Goal: Task Accomplishment & Management: Manage account settings

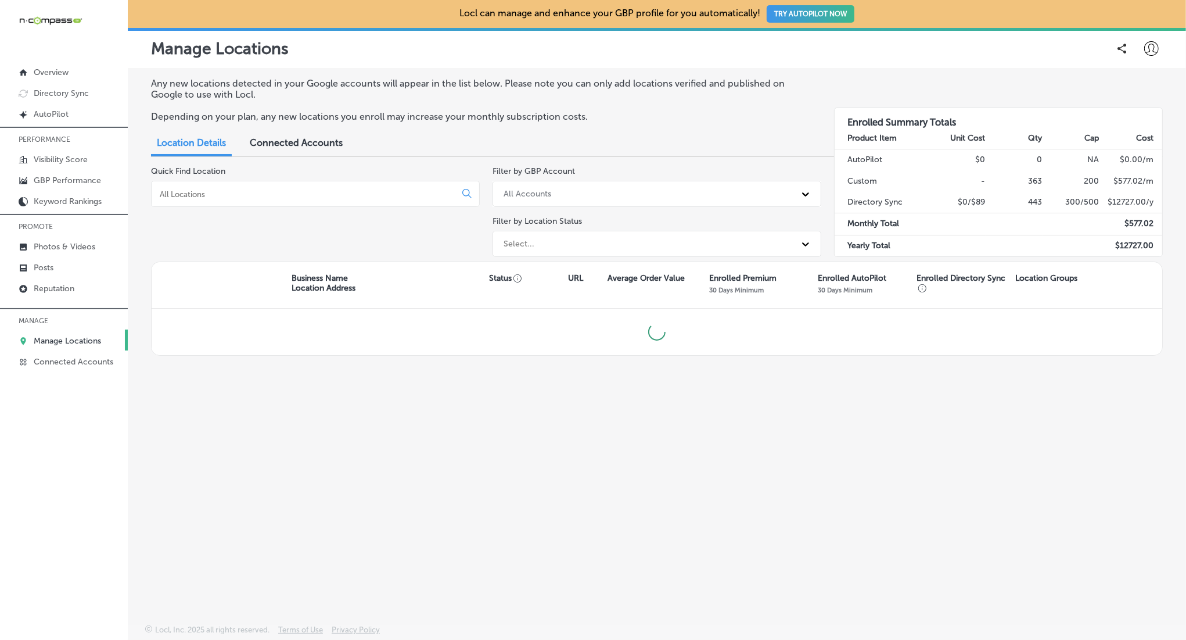
click at [234, 193] on input at bounding box center [306, 194] width 294 height 10
type input "success"
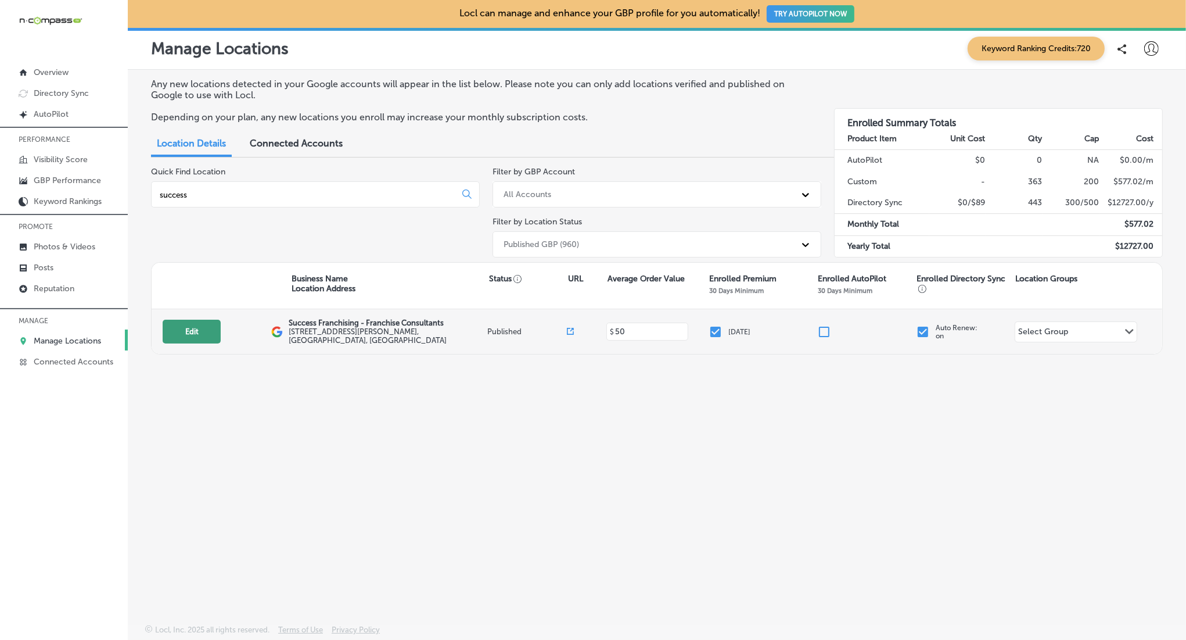
click at [206, 330] on button "Edit" at bounding box center [192, 331] width 58 height 24
select select "US"
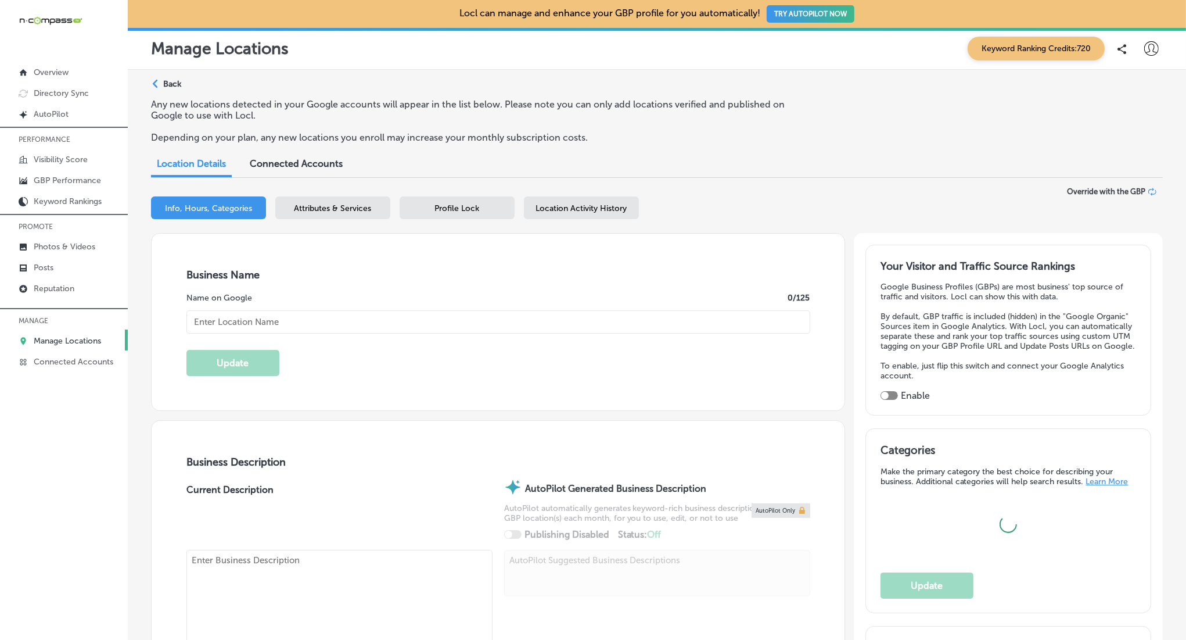
checkbox input "true"
type input "[URL][DOMAIN_NAME]"
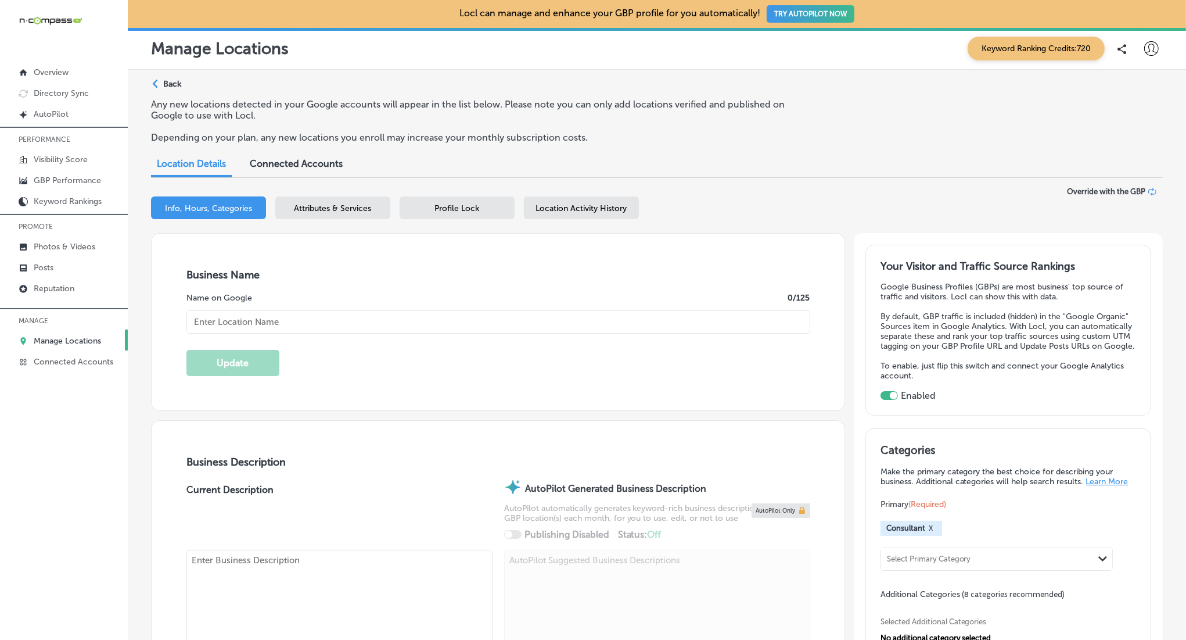
type input "[STREET_ADDRESS][PERSON_NAME]"
type input "[GEOGRAPHIC_DATA]"
type input "77002"
type input "US"
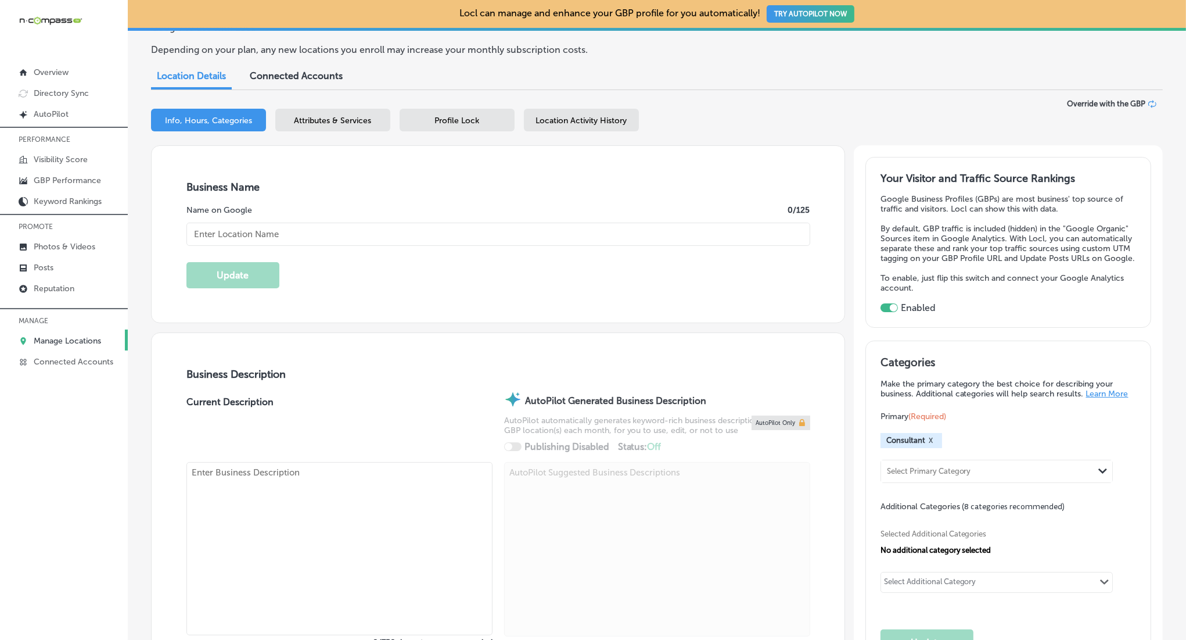
type textarea "Success Franchising is a women-owned franchise consulting firm based in [GEOGRA…"
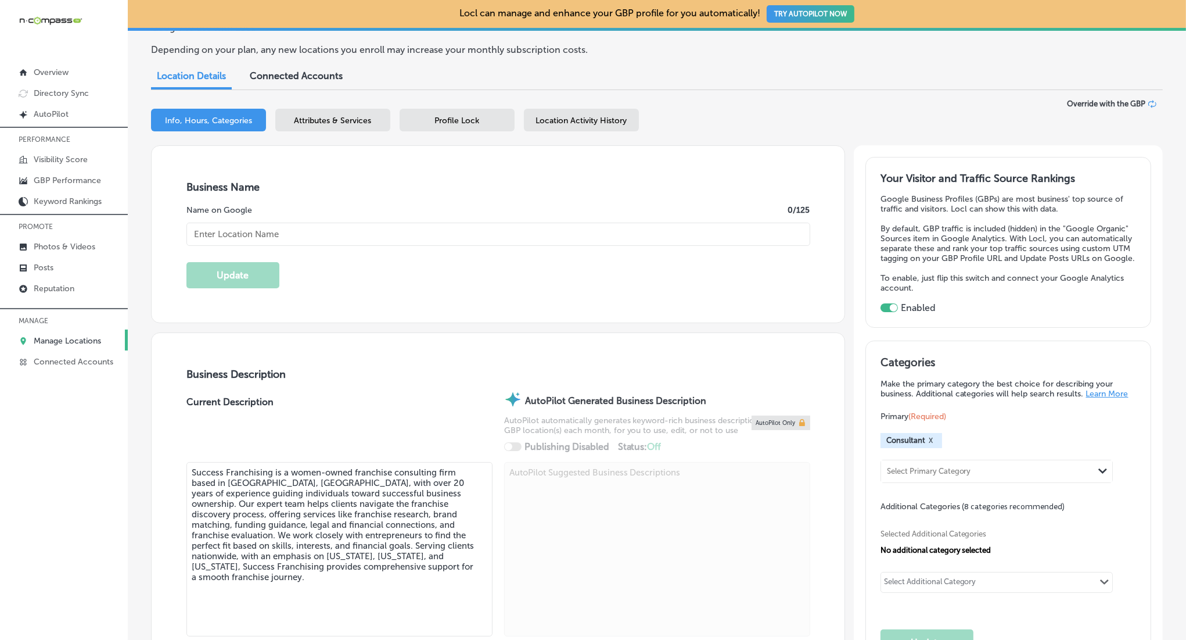
type input "[PHONE_NUMBER]"
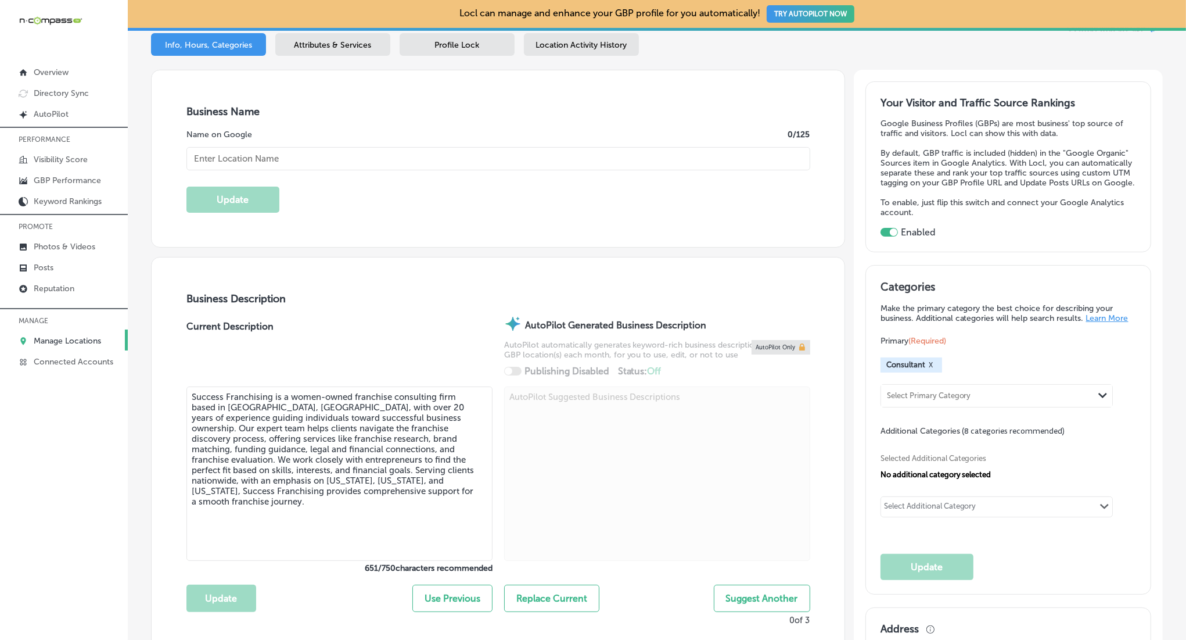
type input "Success Franchising - Franchise Consultants"
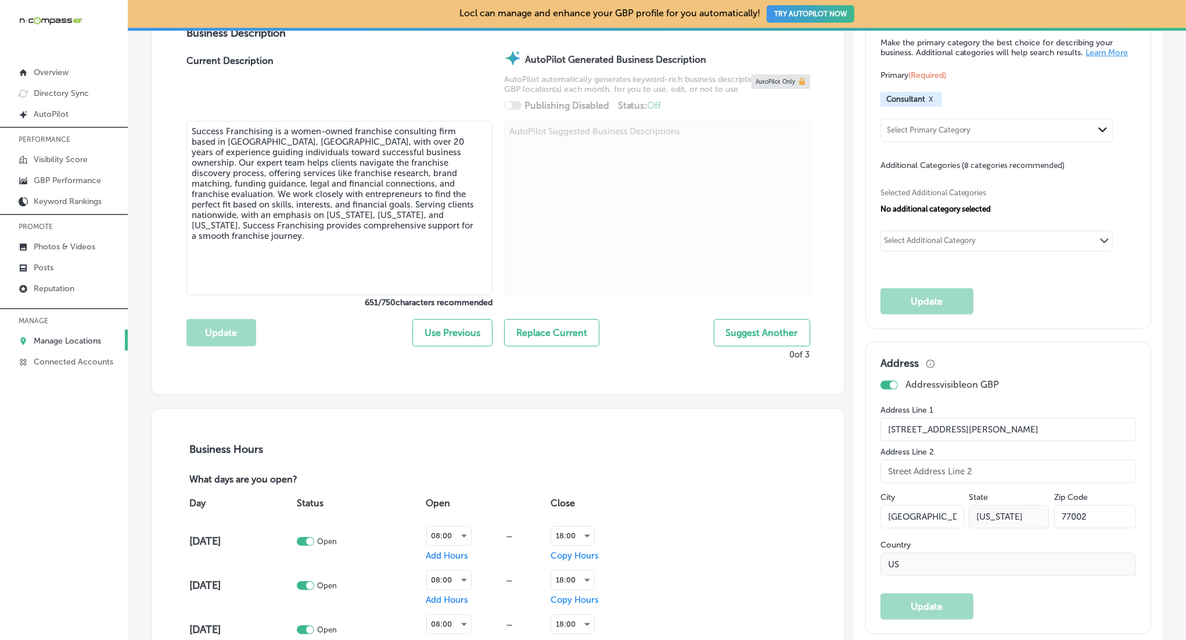
scroll to position [440, 0]
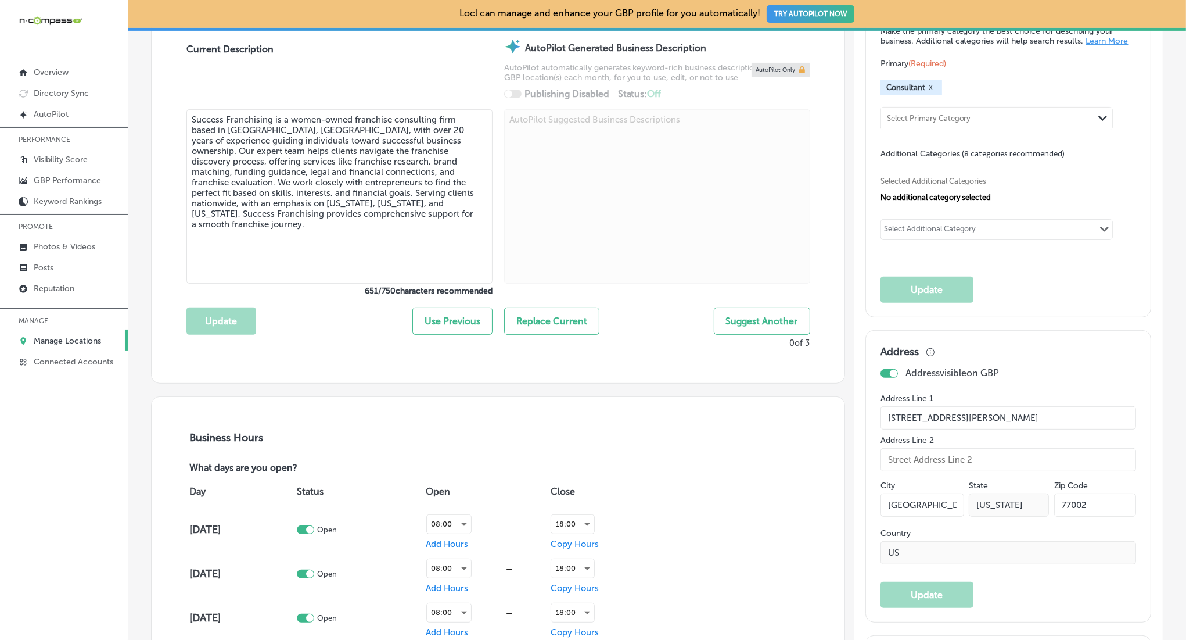
click at [942, 371] on p "Address visible on GBP" at bounding box center [953, 372] width 94 height 11
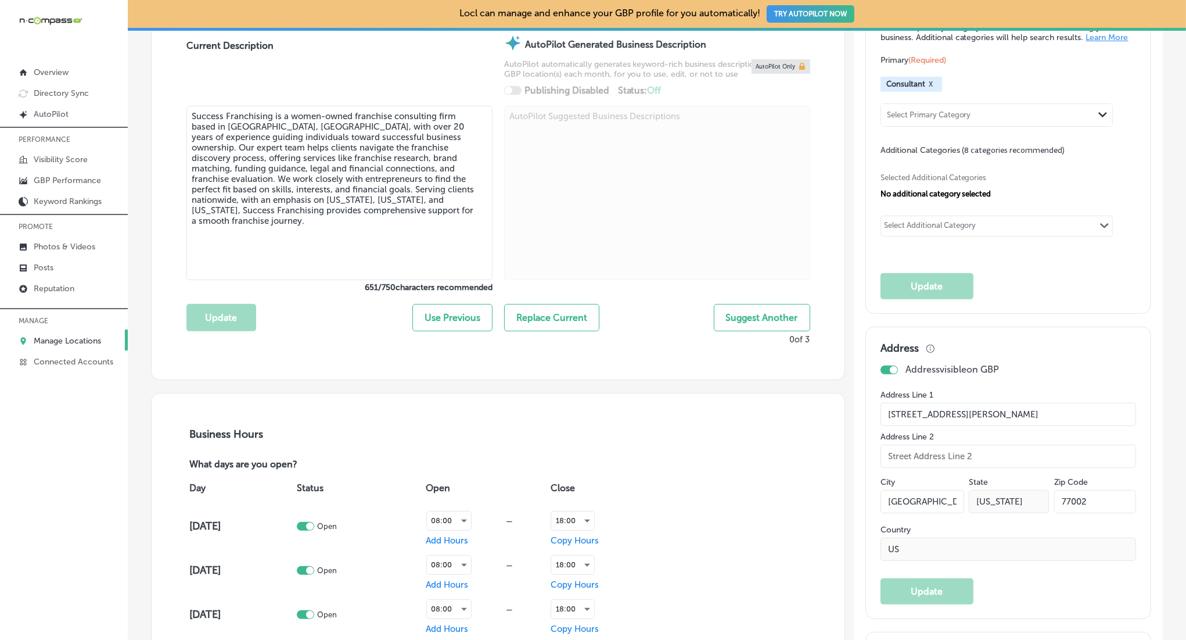
click at [888, 365] on div at bounding box center [889, 369] width 17 height 9
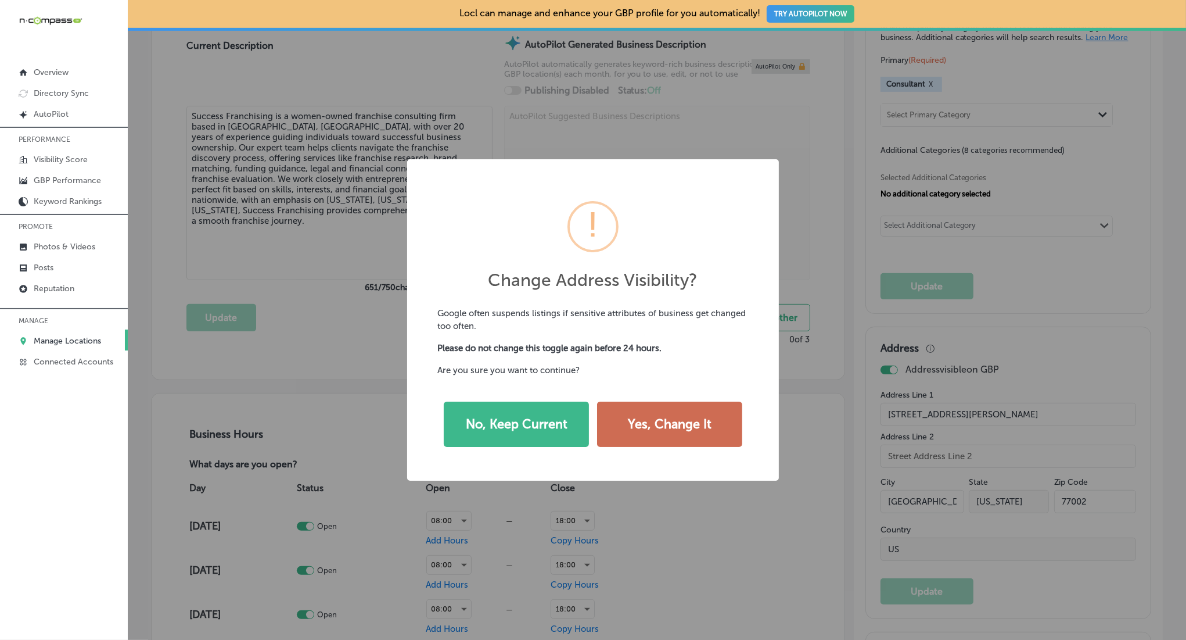
click at [658, 429] on button "Yes, Change It" at bounding box center [669, 423] width 145 height 45
checkbox input "false"
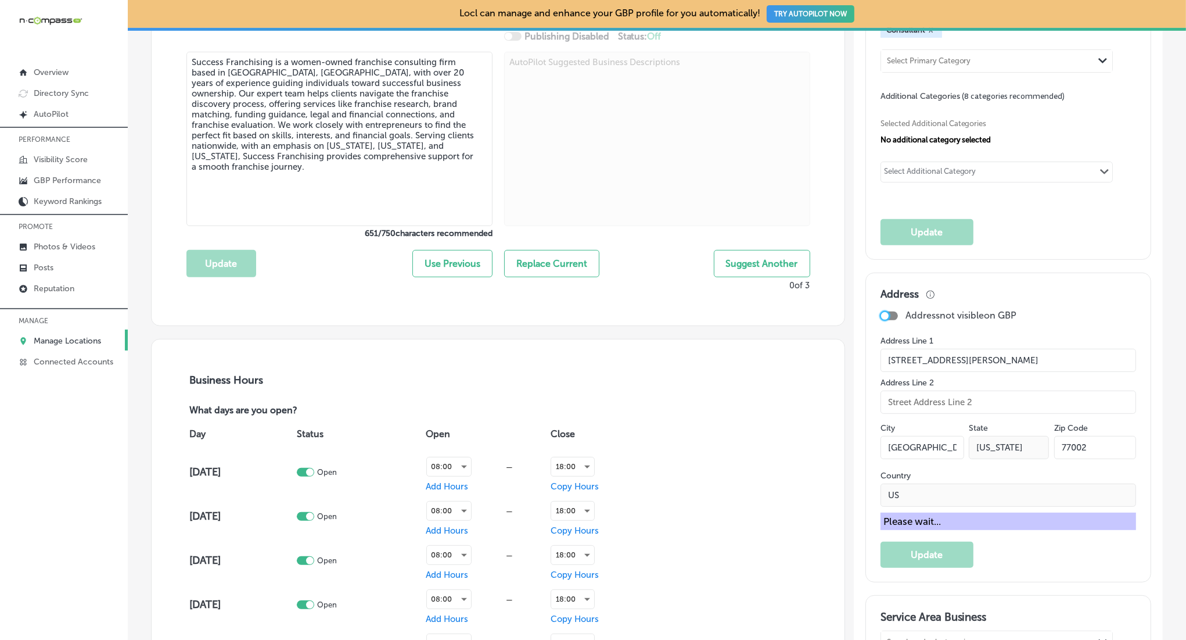
scroll to position [509, 0]
